Goal: Browse casually

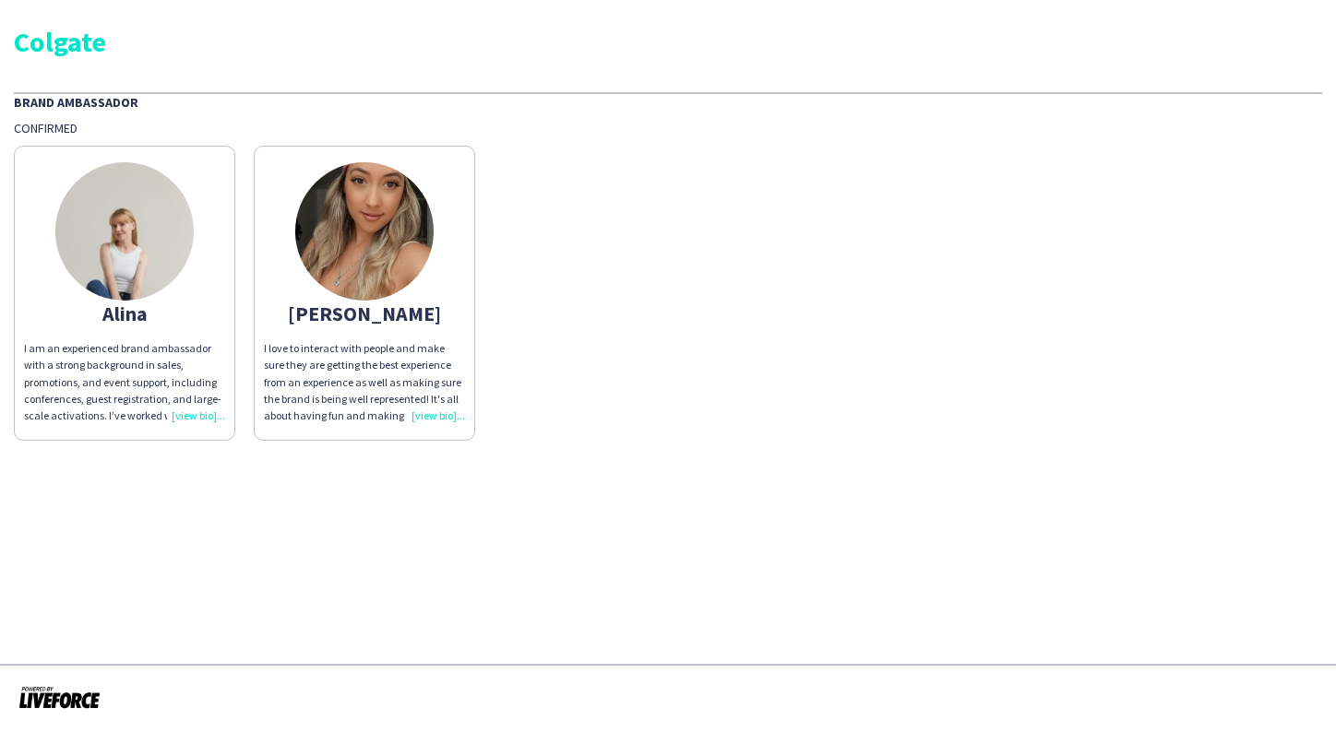
click at [361, 253] on img at bounding box center [364, 231] width 138 height 138
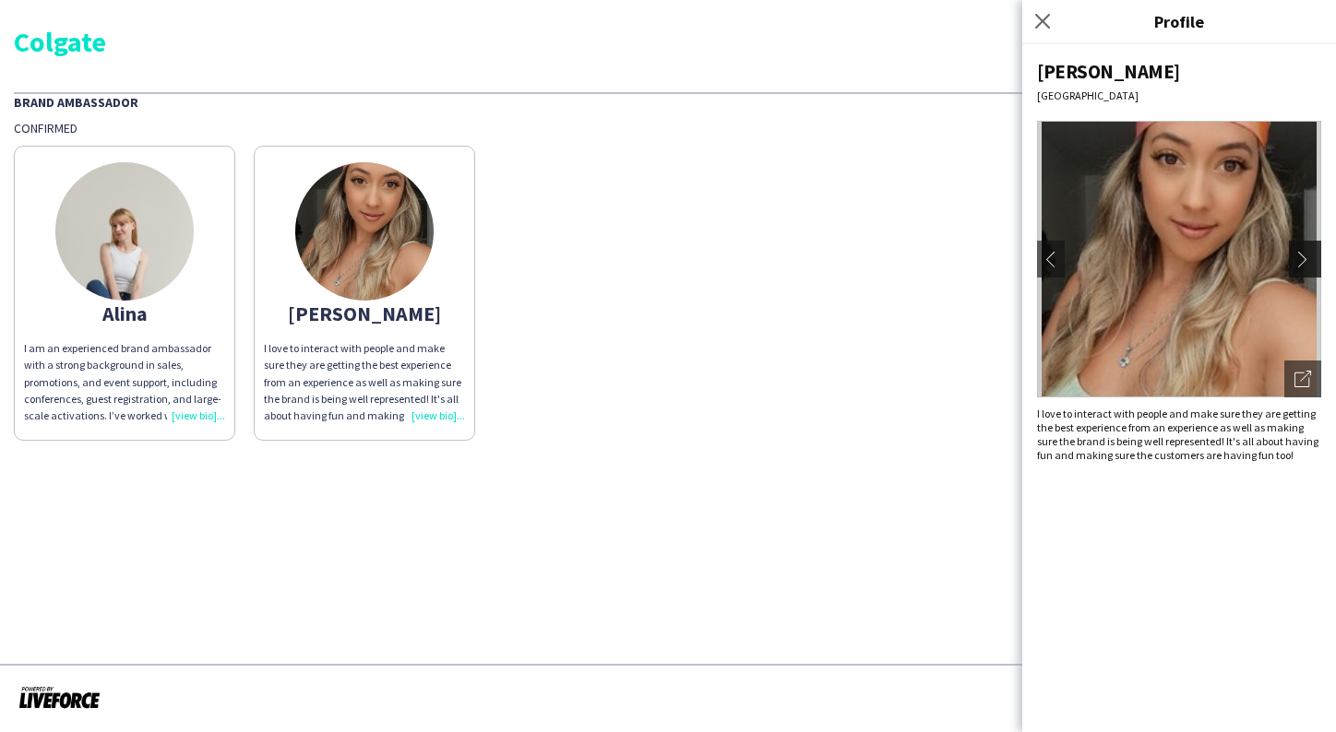
click at [1307, 251] on app-icon "chevron-right" at bounding box center [1307, 259] width 26 height 17
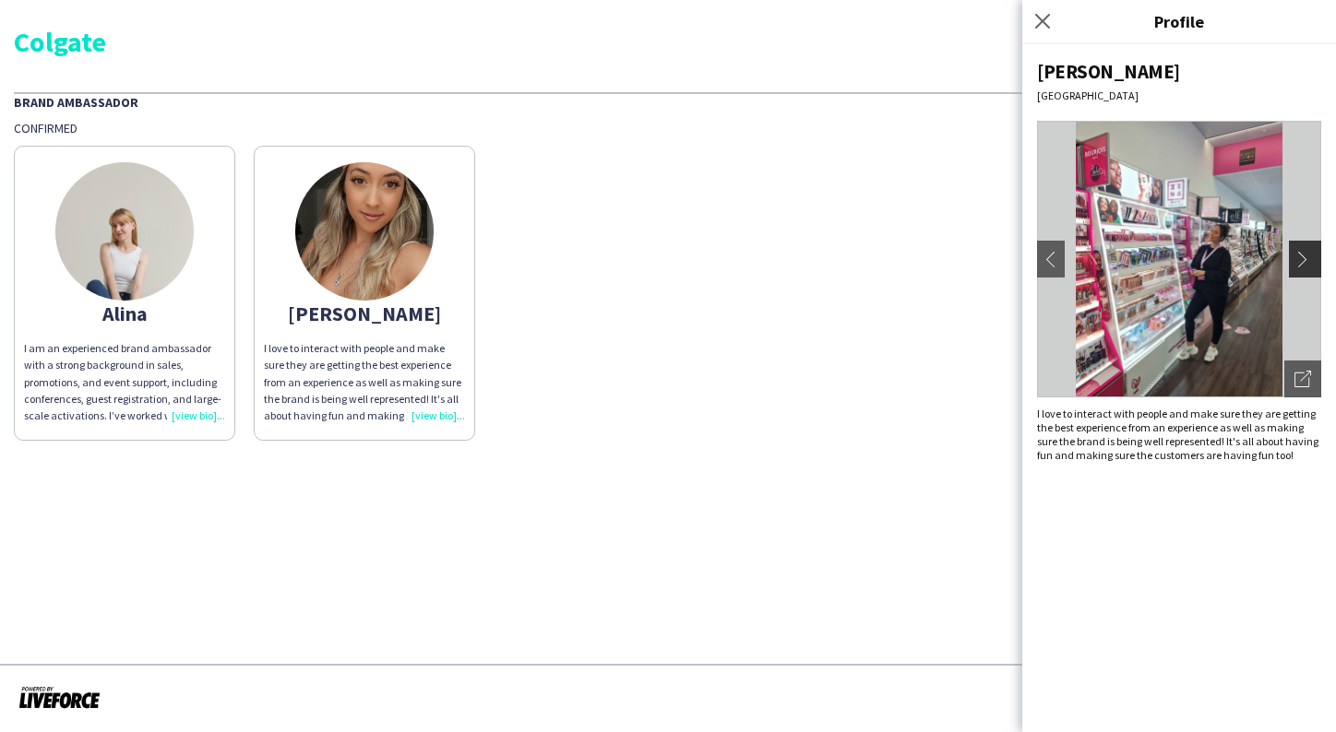
click at [1303, 255] on app-icon "chevron-right" at bounding box center [1307, 259] width 26 height 17
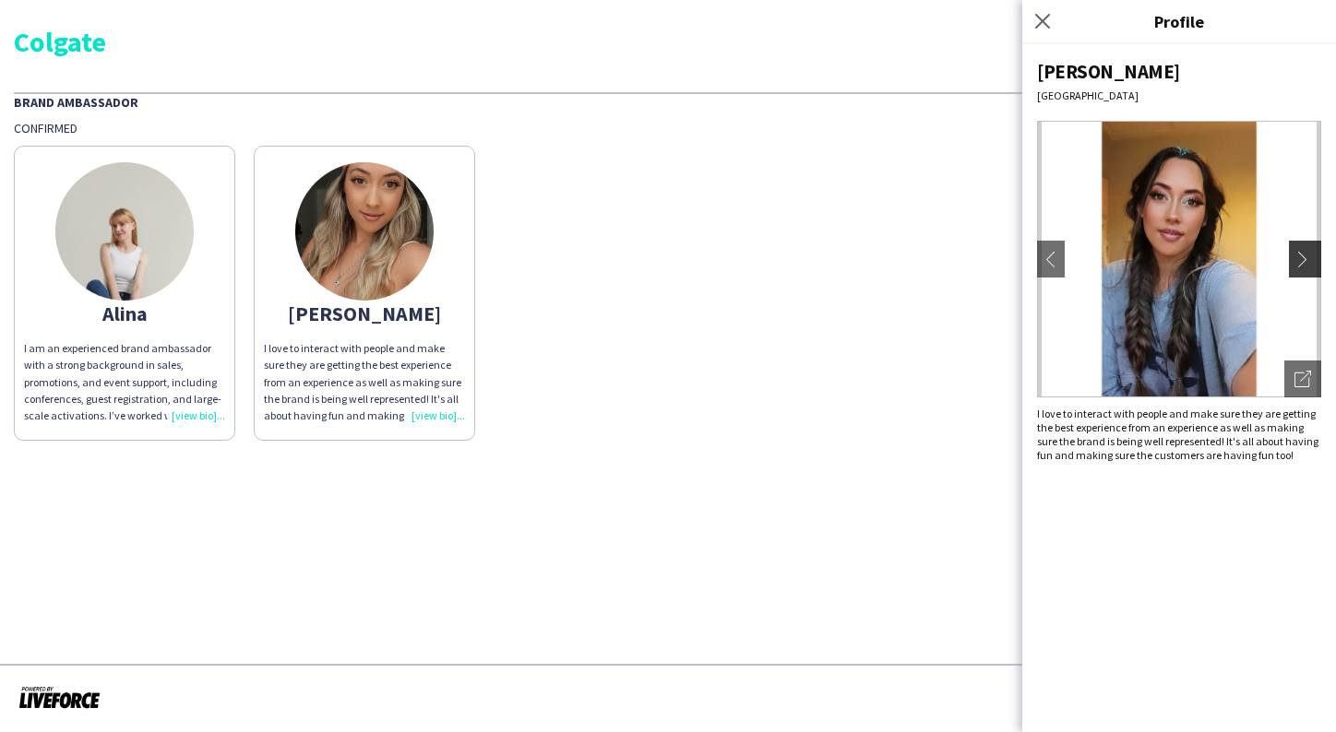
click at [1303, 255] on app-icon "chevron-right" at bounding box center [1307, 259] width 26 height 17
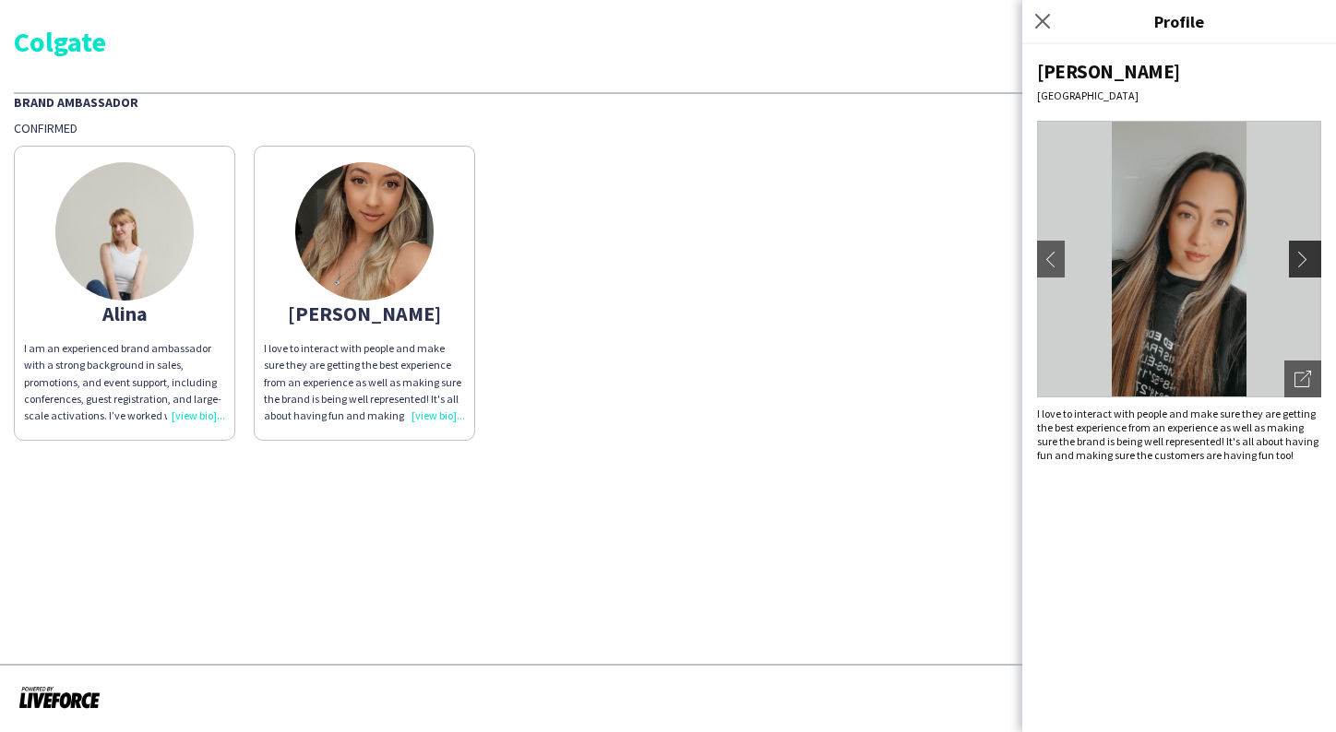
click at [1303, 255] on app-icon "chevron-right" at bounding box center [1307, 259] width 26 height 17
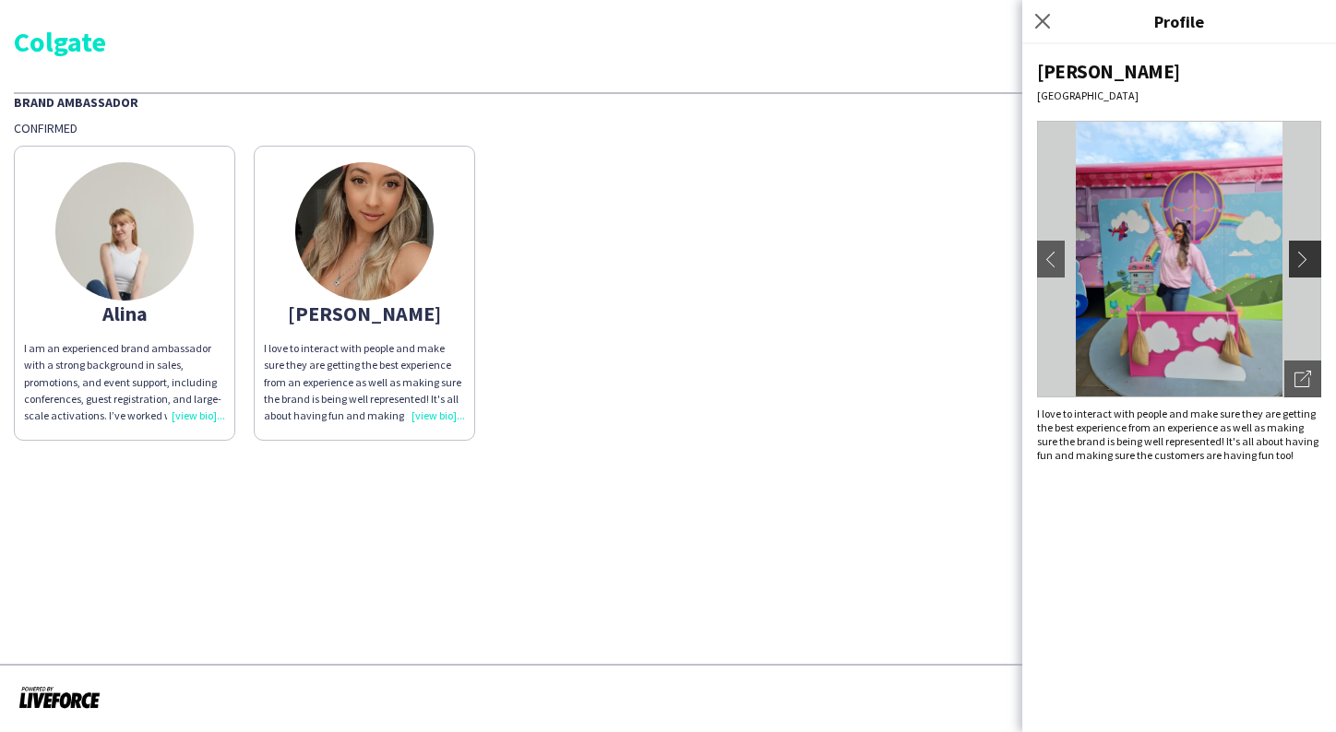
click at [1303, 255] on app-icon "chevron-right" at bounding box center [1307, 259] width 26 height 17
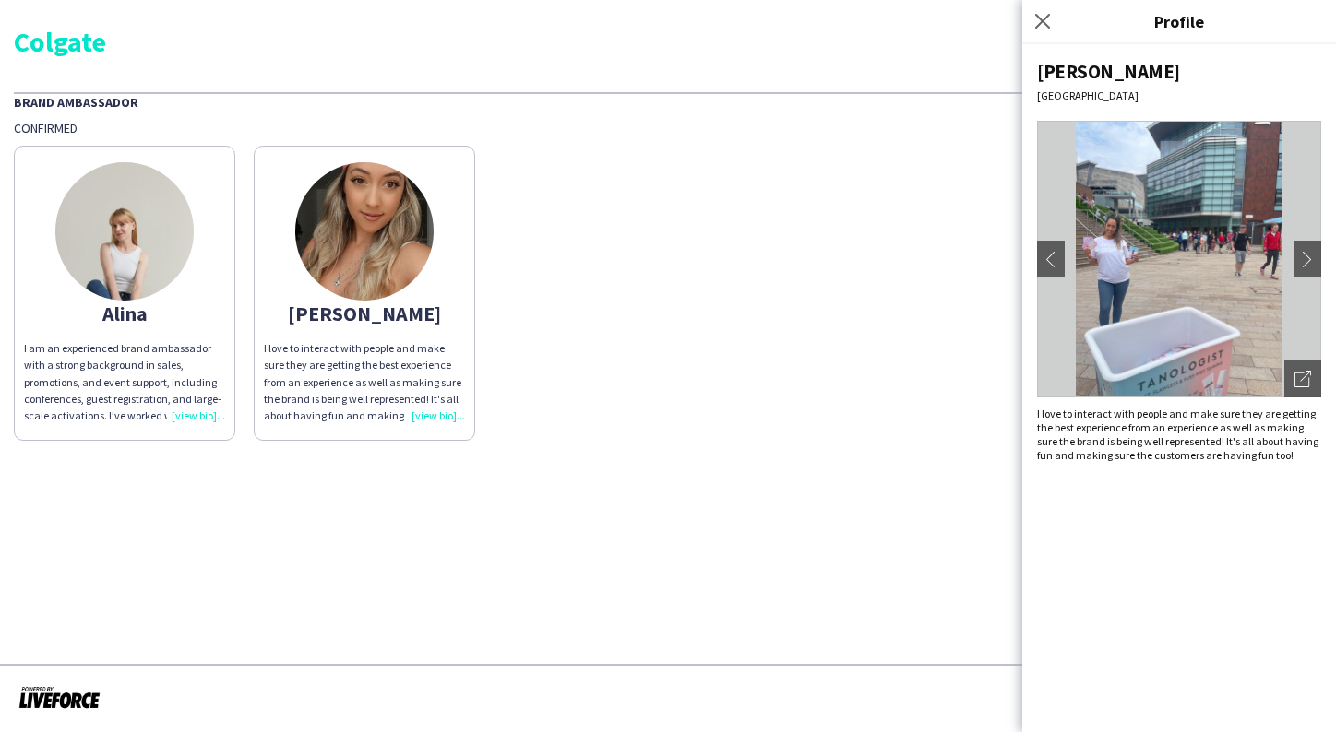
click at [149, 255] on img at bounding box center [124, 231] width 138 height 138
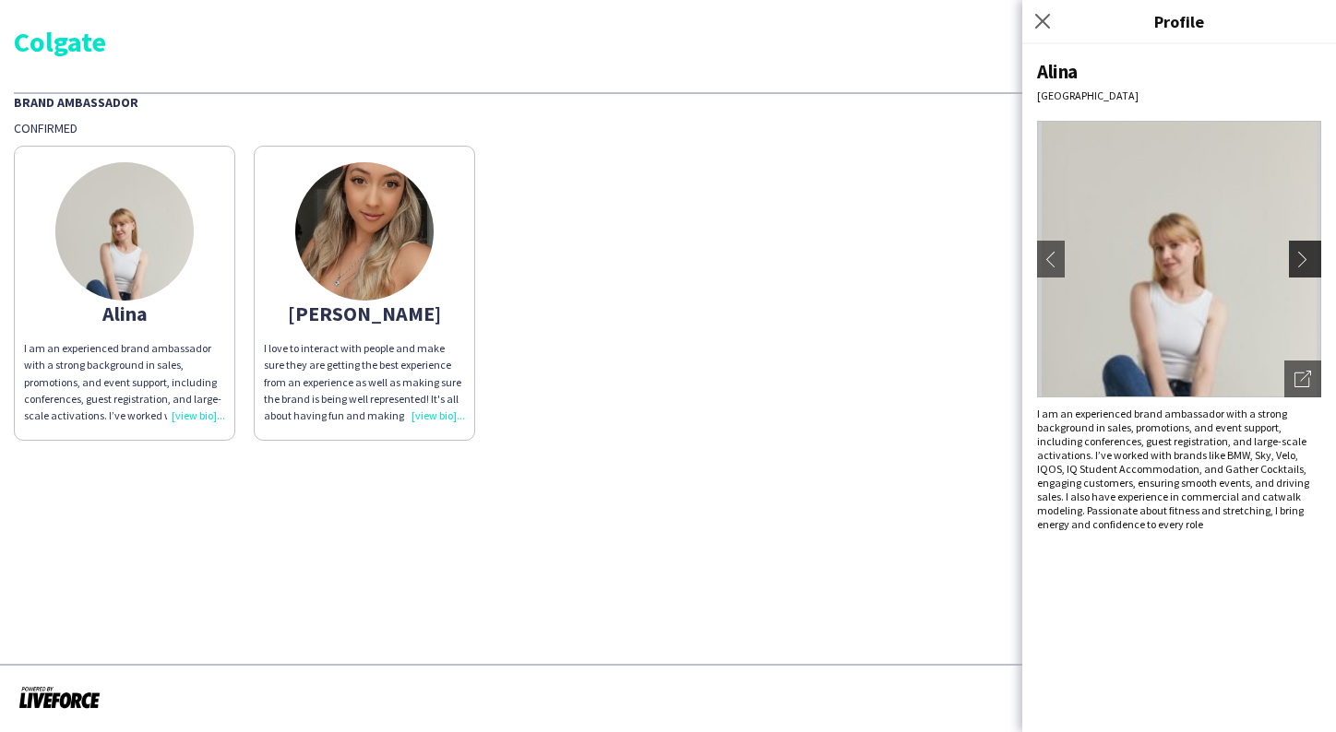
click at [1305, 251] on app-icon "chevron-right" at bounding box center [1307, 259] width 26 height 17
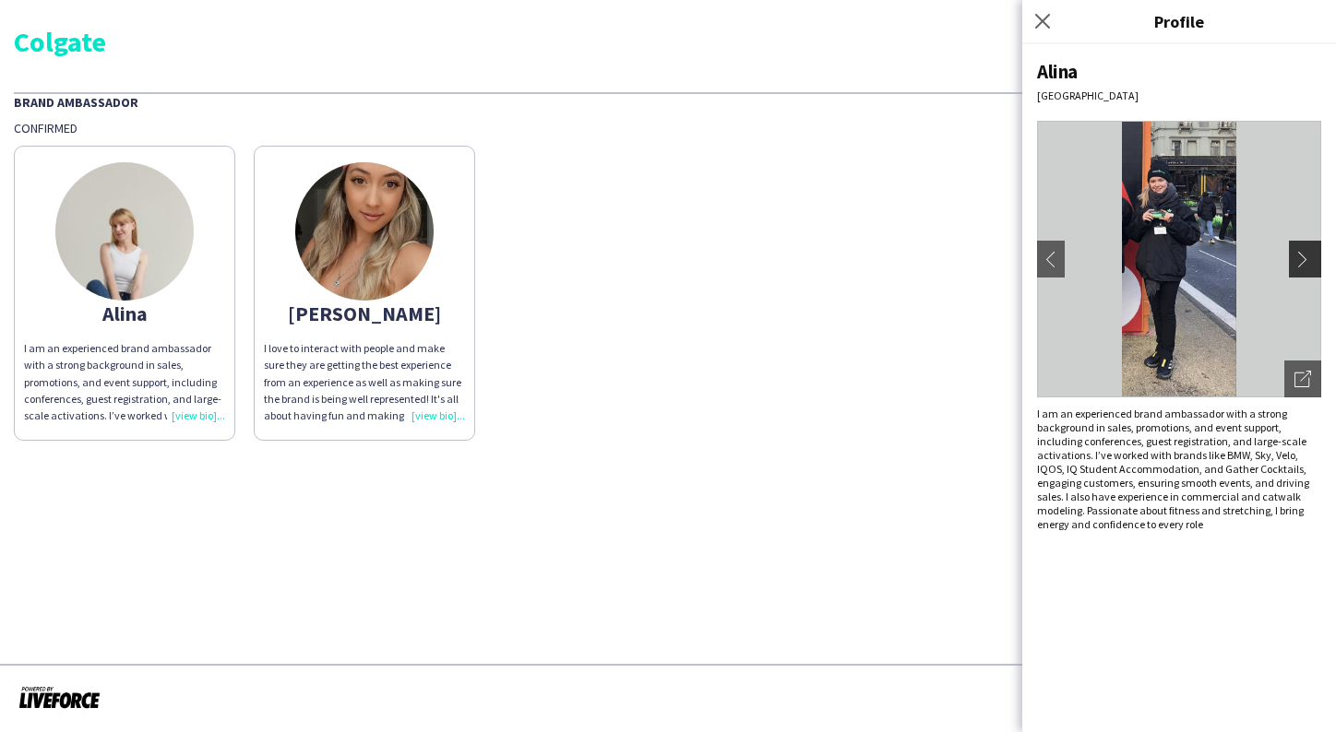
click at [1305, 251] on app-icon "chevron-right" at bounding box center [1307, 259] width 26 height 17
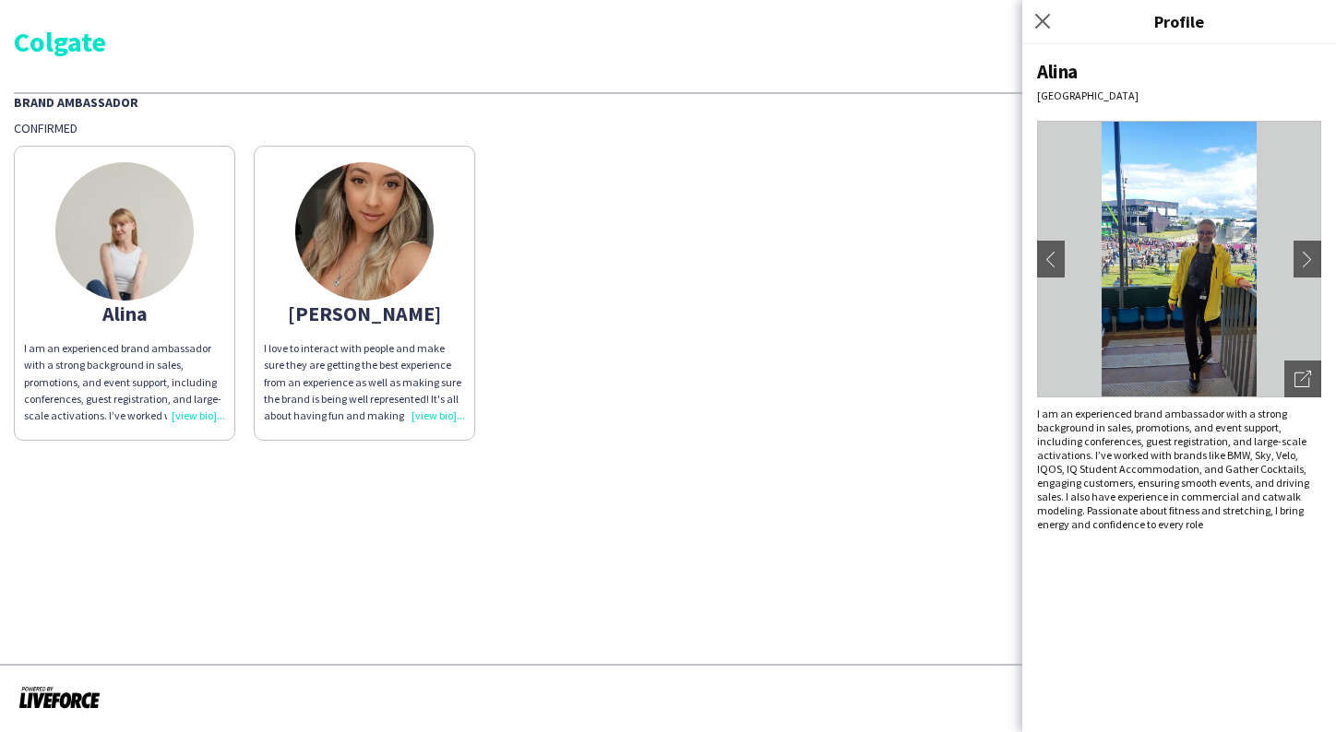
click at [79, 262] on img at bounding box center [124, 231] width 138 height 138
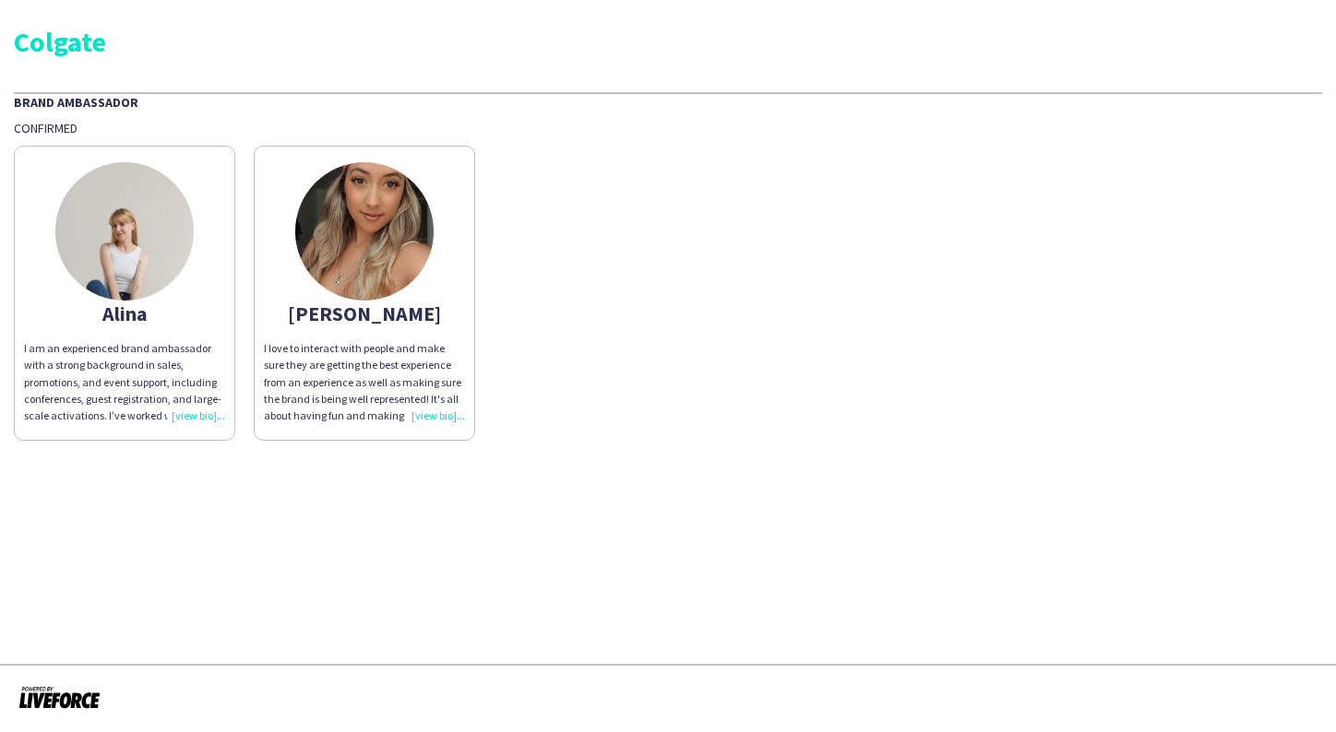
click at [159, 231] on img at bounding box center [124, 231] width 138 height 138
